Goal: Transaction & Acquisition: Purchase product/service

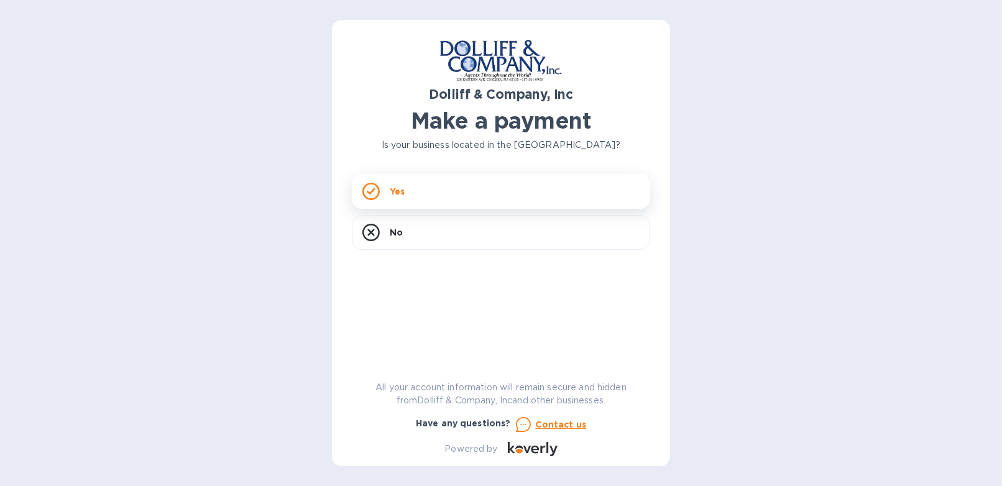
click at [396, 196] on p "Yes" at bounding box center [397, 191] width 15 height 12
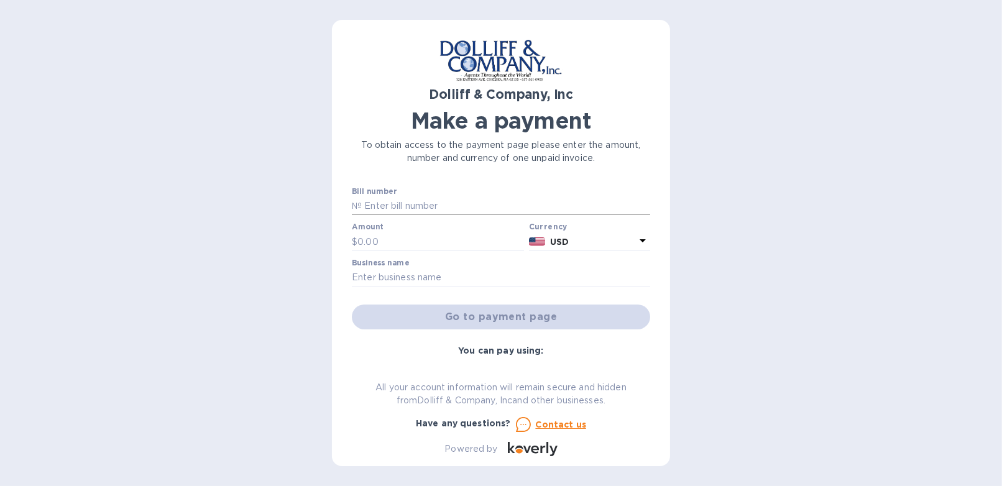
click at [394, 212] on input "text" at bounding box center [506, 206] width 289 height 19
type input "875827"
type input "2,410"
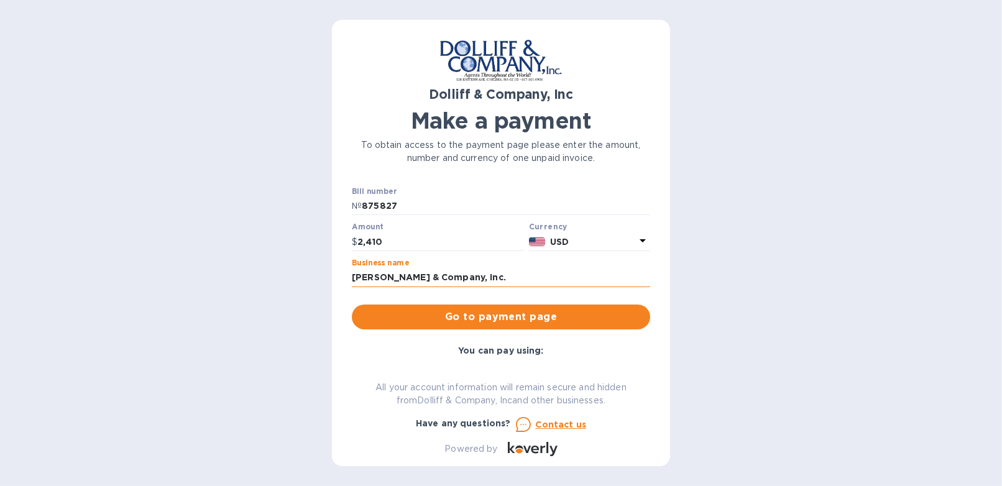
drag, startPoint x: 432, startPoint y: 279, endPoint x: 520, endPoint y: 279, distance: 88.3
click at [520, 279] on input "[PERSON_NAME] & Company, Inc." at bounding box center [501, 278] width 298 height 19
type input "[PERSON_NAME] & Co"
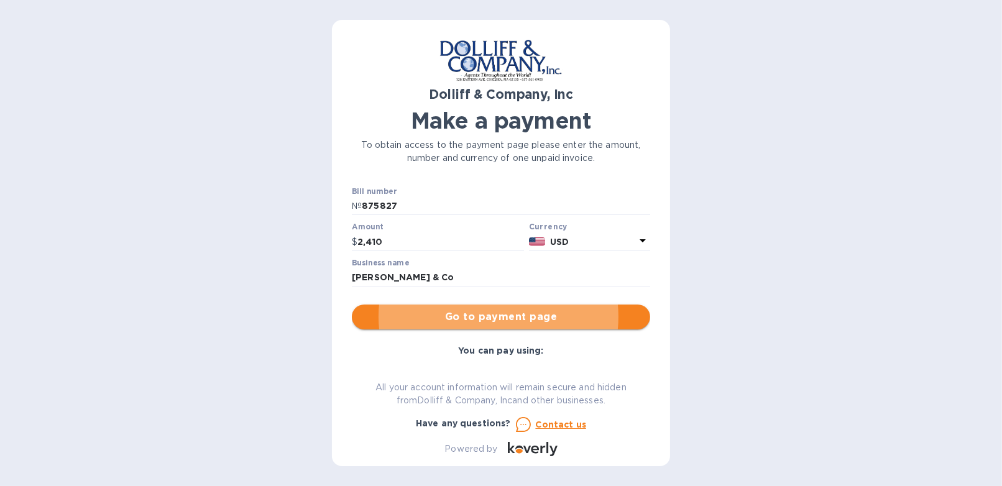
click at [511, 322] on span "Go to payment page" at bounding box center [501, 317] width 279 height 15
